Goal: Information Seeking & Learning: Learn about a topic

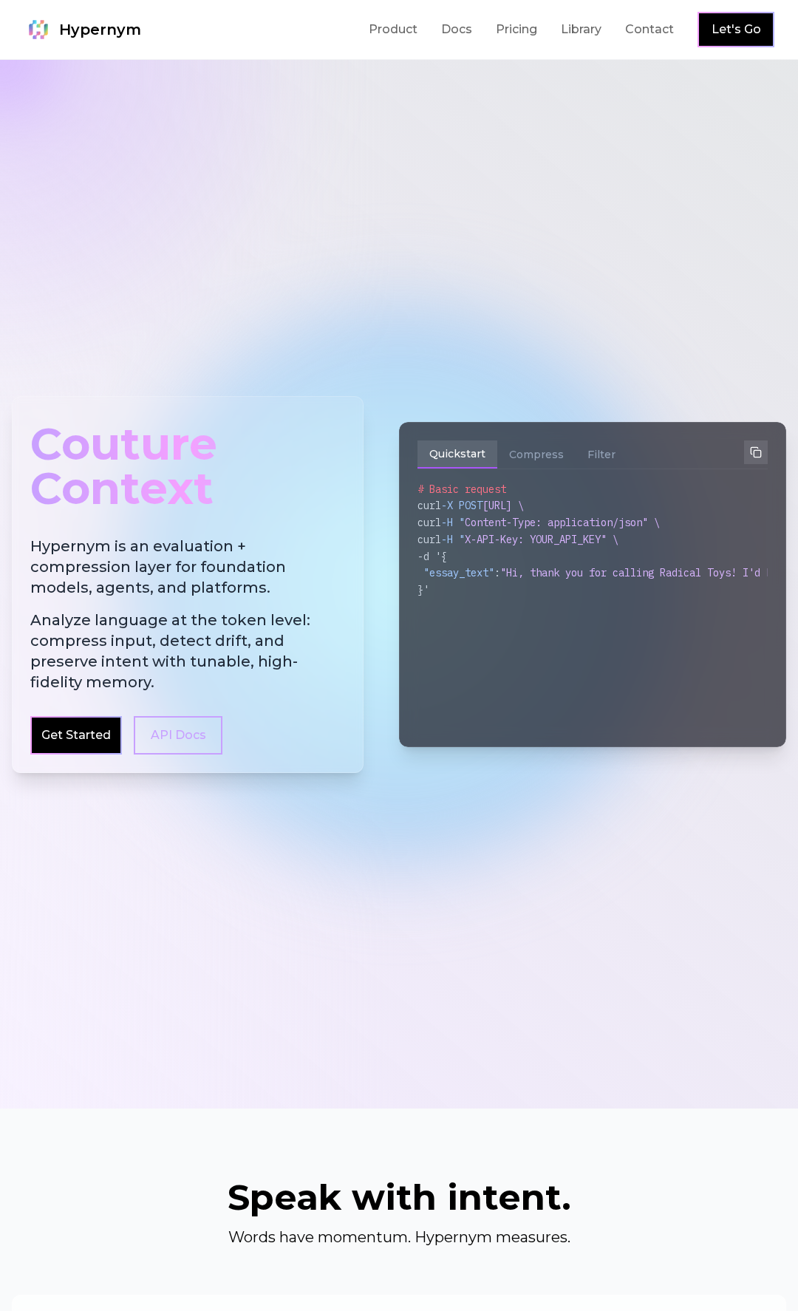
click at [441, 293] on div at bounding box center [399, 584] width 798 height 1048
click at [512, 352] on div "Couture Context Hypernym is an evaluation + compression layer for foundation mo…" at bounding box center [399, 584] width 798 height 519
click at [250, 440] on div "Couture Context" at bounding box center [187, 466] width 315 height 103
click at [224, 488] on div "Couture Context" at bounding box center [187, 466] width 315 height 103
click at [548, 103] on div at bounding box center [399, 584] width 798 height 1048
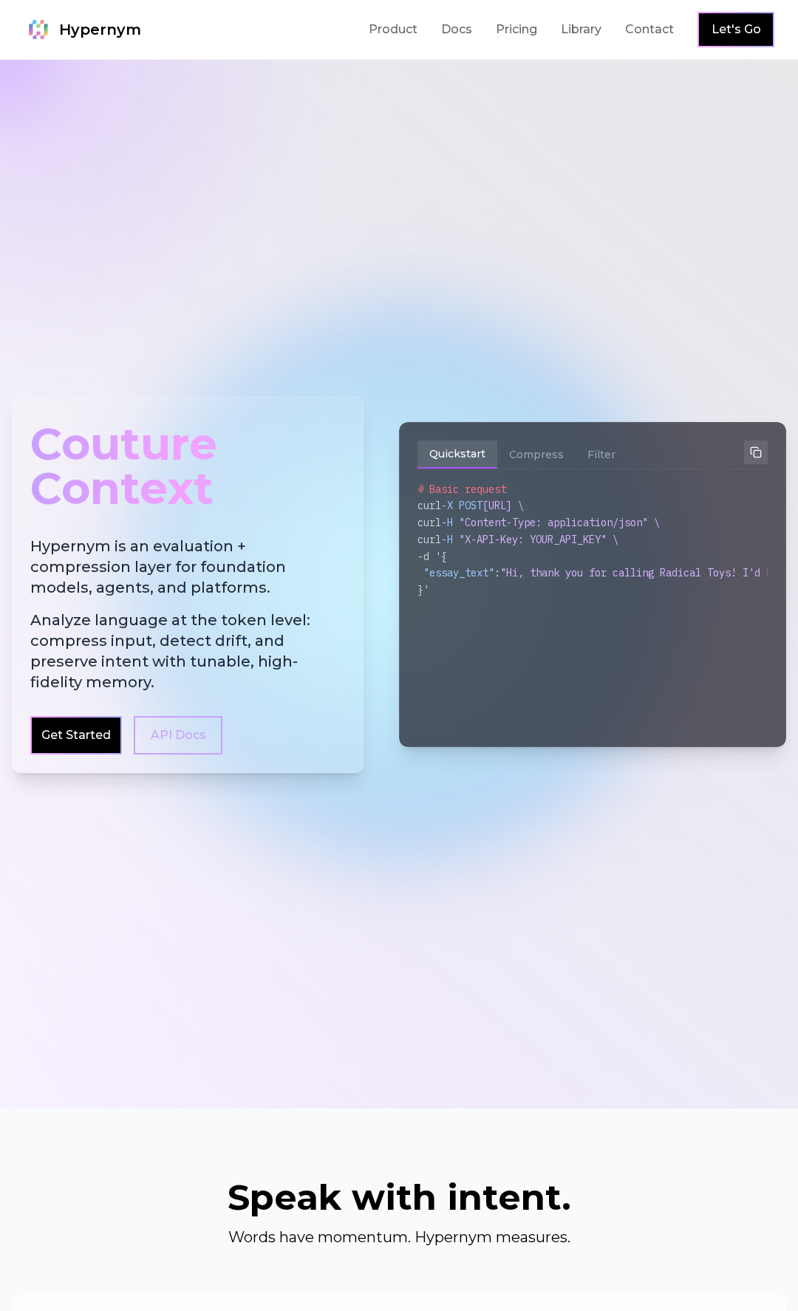
click at [548, 103] on div at bounding box center [399, 584] width 798 height 1048
click at [566, 250] on div at bounding box center [399, 584] width 798 height 1048
click at [391, 31] on link "Product" at bounding box center [393, 30] width 49 height 18
click at [0, 0] on nav "Hypernym Product Docs Pricing Library Contact Let's Go" at bounding box center [399, 30] width 798 height 60
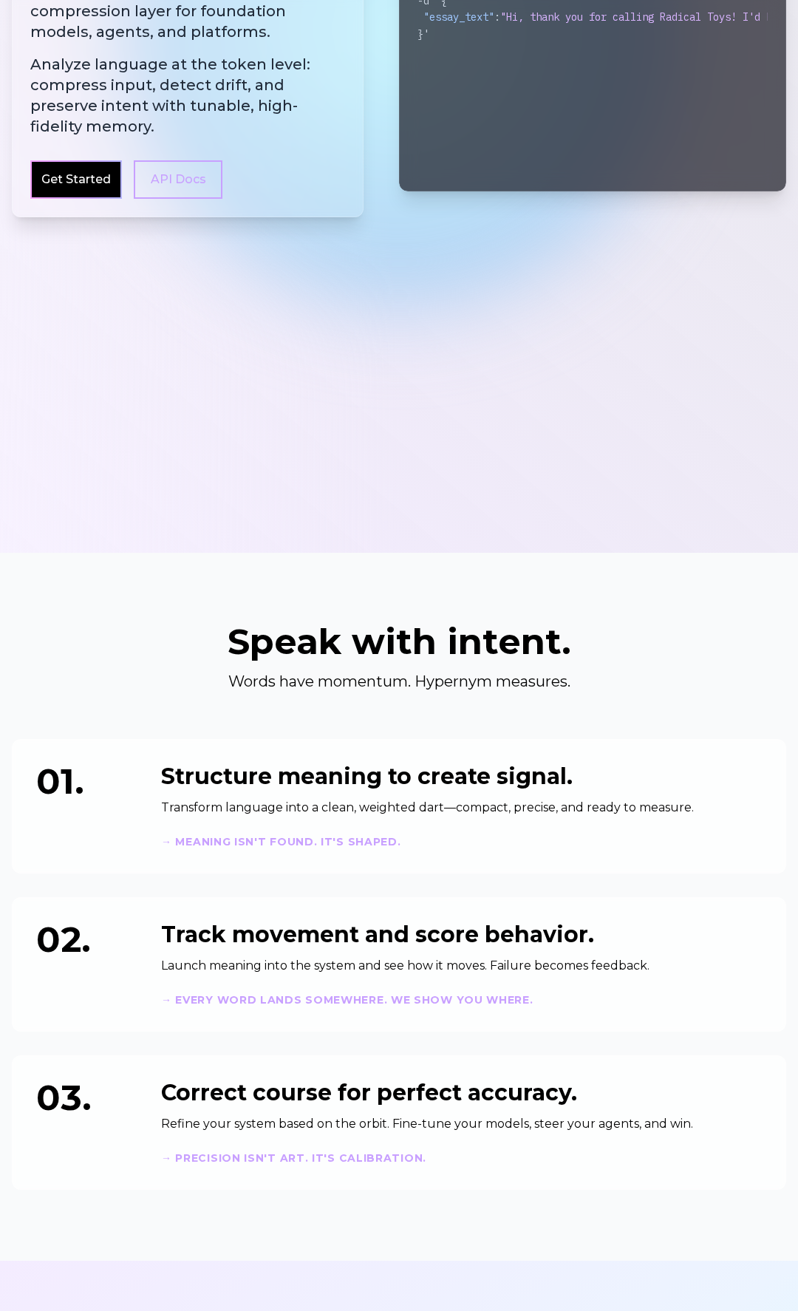
scroll to position [565, 0]
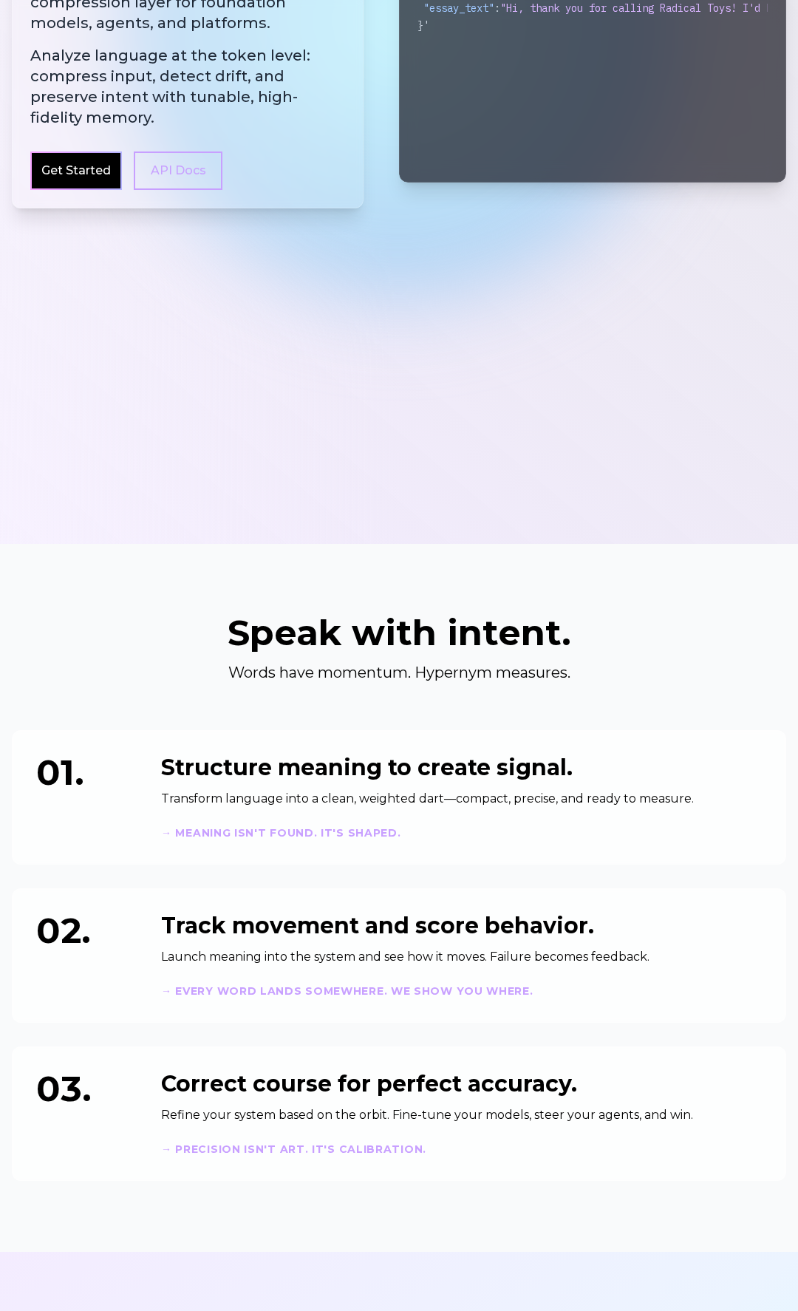
click at [639, 486] on div at bounding box center [399, 19] width 798 height 1048
